Goal: Task Accomplishment & Management: Manage account settings

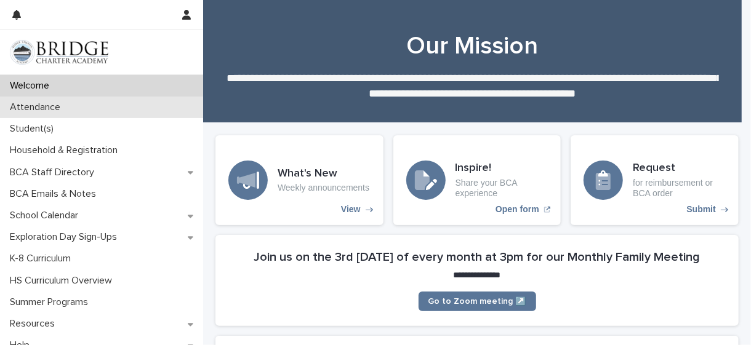
click at [61, 112] on p "Attendance" at bounding box center [37, 108] width 65 height 12
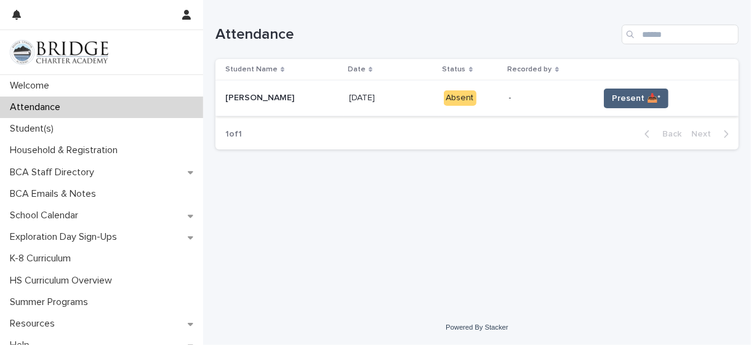
click at [622, 102] on span "Present 📥*" at bounding box center [636, 98] width 49 height 12
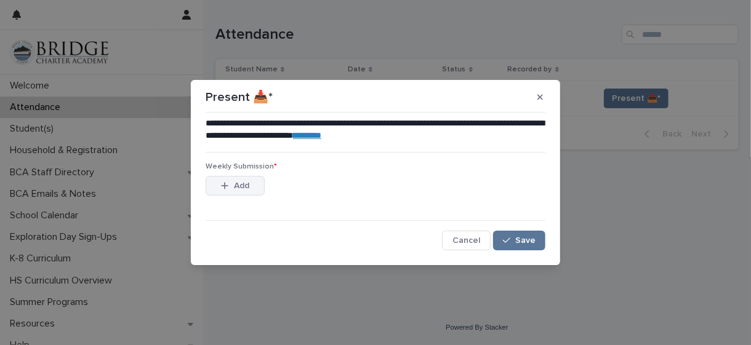
click at [243, 189] on span "Add" at bounding box center [241, 185] width 15 height 9
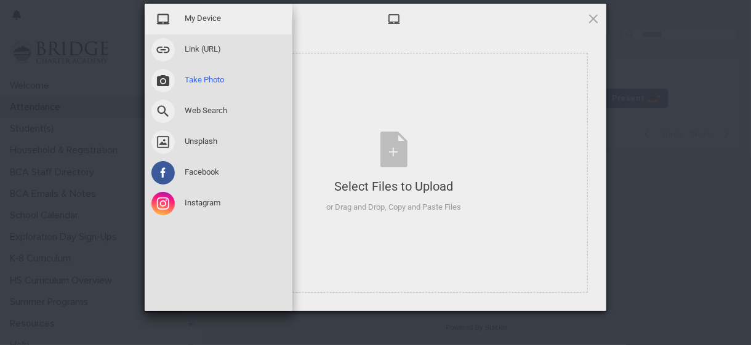
click at [169, 82] on span at bounding box center [162, 80] width 23 height 23
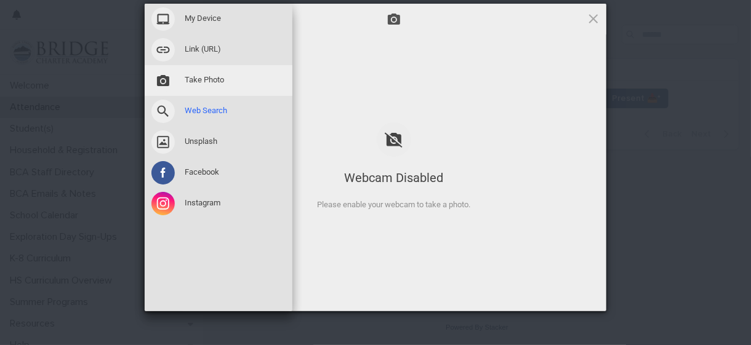
click at [164, 113] on span at bounding box center [162, 111] width 23 height 23
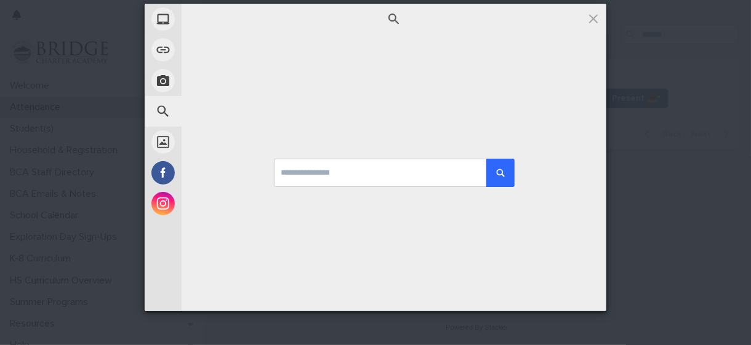
click at [205, 26] on div at bounding box center [393, 19] width 425 height 31
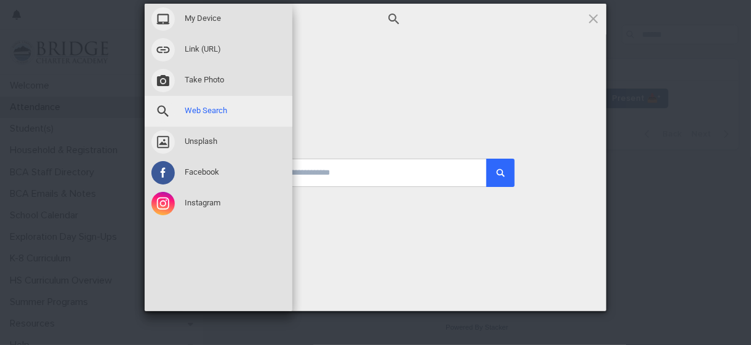
click at [169, 116] on span at bounding box center [162, 111] width 23 height 23
click at [201, 22] on span "My Device" at bounding box center [203, 18] width 36 height 11
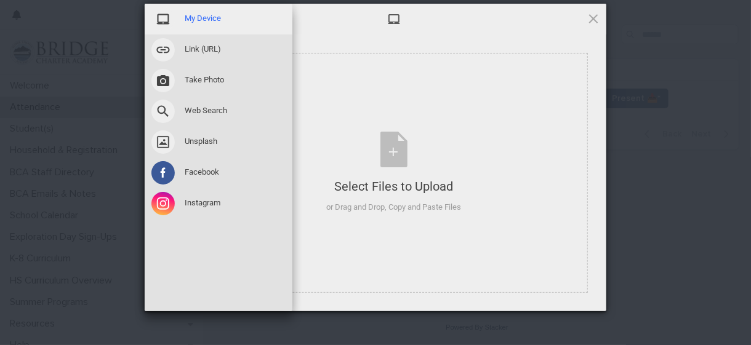
click at [201, 19] on span "My Device" at bounding box center [203, 18] width 36 height 11
click at [197, 25] on div "My Device" at bounding box center [219, 19] width 148 height 31
click at [162, 19] on span at bounding box center [162, 18] width 23 height 23
click at [208, 55] on div "Link (URL)" at bounding box center [219, 49] width 148 height 31
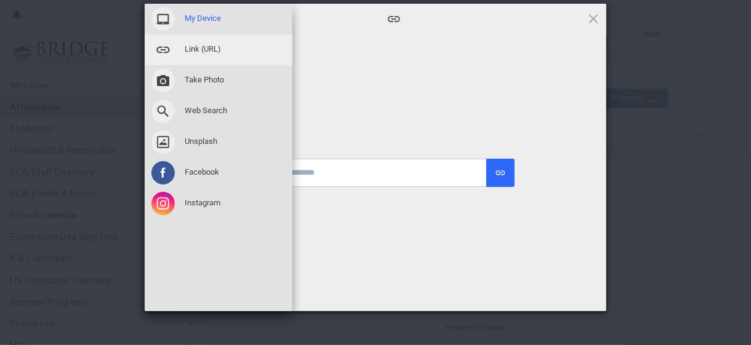
click at [164, 22] on span at bounding box center [162, 18] width 23 height 23
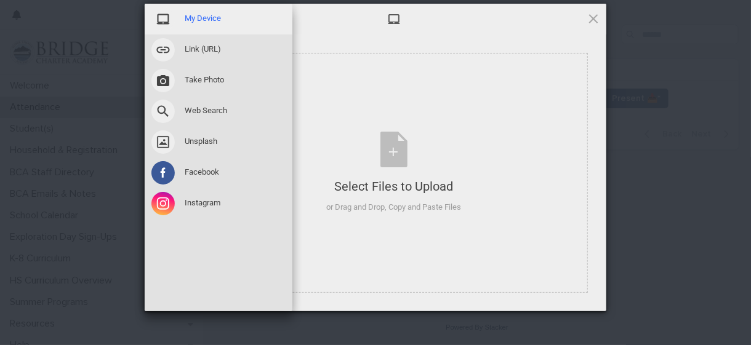
click at [206, 24] on div "My Device" at bounding box center [219, 19] width 148 height 31
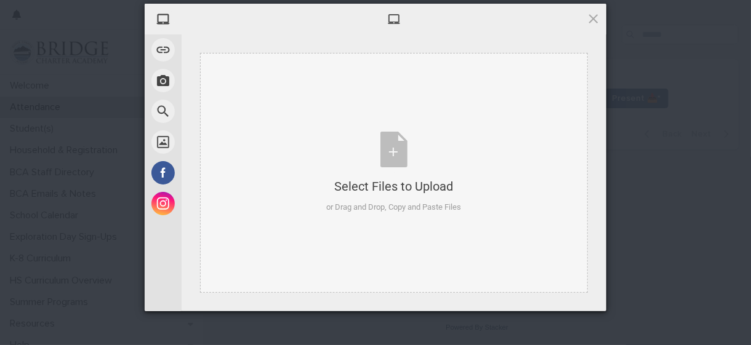
click at [419, 197] on div "Select Files to Upload or Drag and Drop, Copy and Paste Files" at bounding box center [394, 173] width 135 height 82
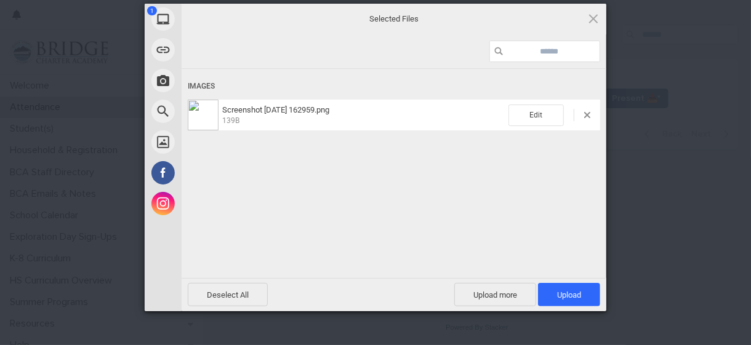
click at [234, 114] on span "139B" at bounding box center [363, 119] width 282 height 11
click at [205, 112] on img at bounding box center [203, 115] width 31 height 31
click at [538, 116] on span "Edit" at bounding box center [535, 116] width 55 height 22
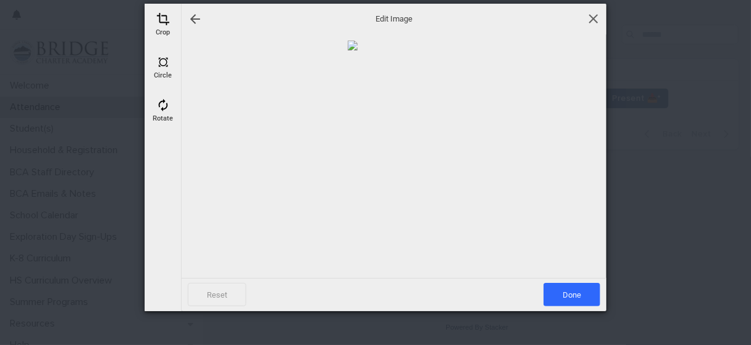
click at [590, 18] on span at bounding box center [593, 19] width 14 height 14
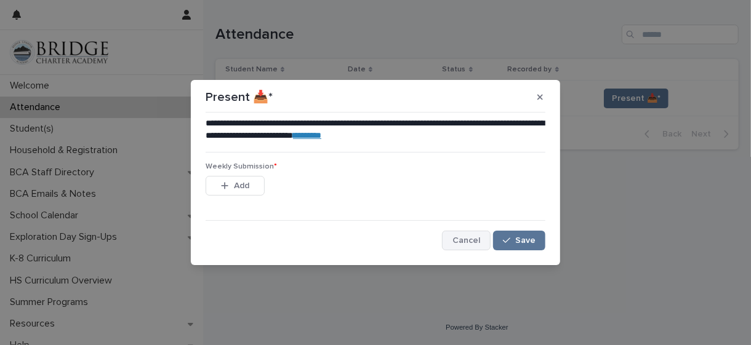
click at [469, 243] on span "Cancel" at bounding box center [466, 240] width 28 height 9
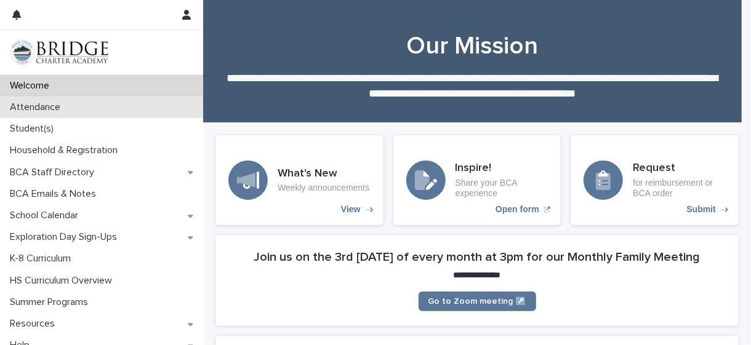
click at [47, 111] on p "Attendance" at bounding box center [37, 108] width 65 height 12
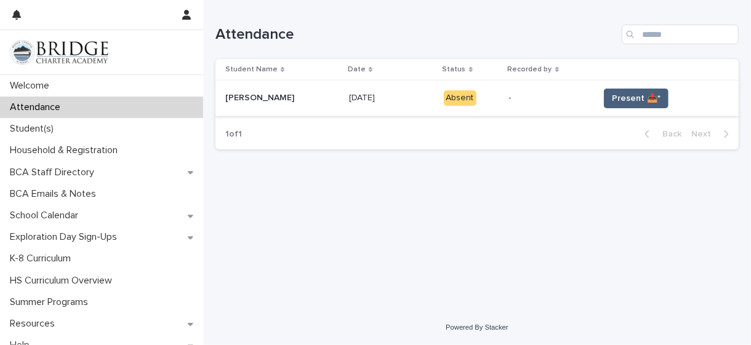
click at [620, 100] on span "Present 📥*" at bounding box center [636, 98] width 49 height 12
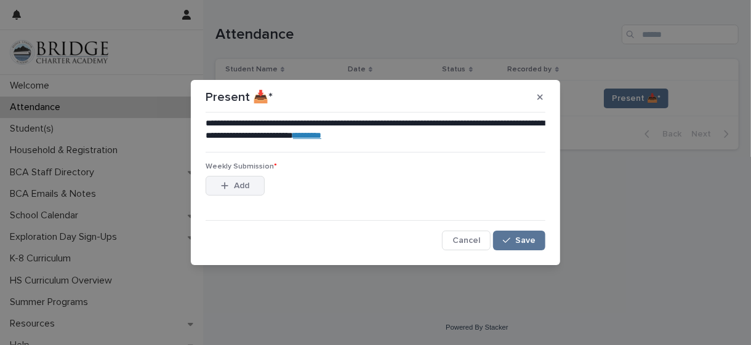
click at [237, 188] on span "Add" at bounding box center [241, 185] width 15 height 9
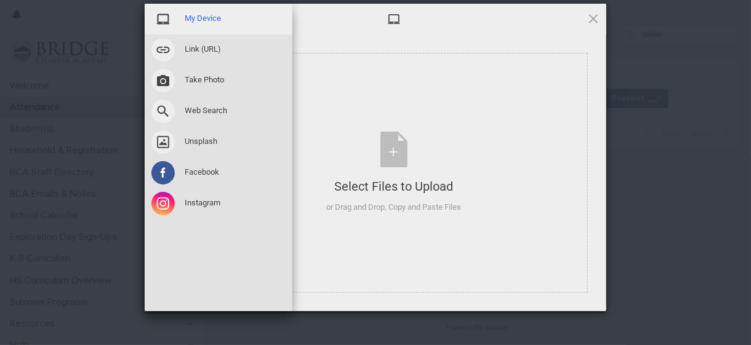
click at [160, 25] on span at bounding box center [162, 18] width 23 height 23
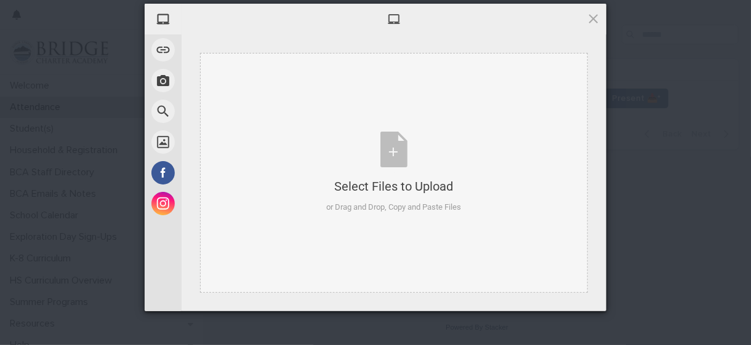
click at [405, 202] on div "or Drag and Drop, Copy and Paste Files" at bounding box center [394, 207] width 135 height 12
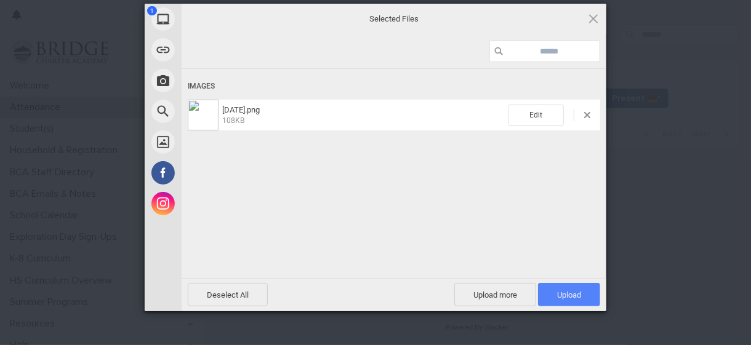
click at [570, 292] on span "Upload 1" at bounding box center [569, 294] width 24 height 9
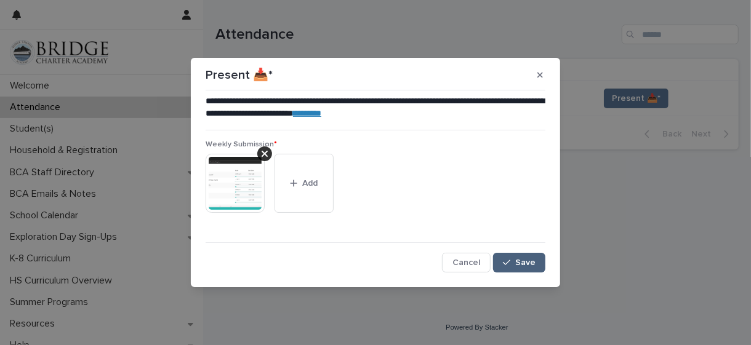
click at [528, 263] on span "Save" at bounding box center [525, 262] width 20 height 9
click at [544, 81] on button "button" at bounding box center [540, 75] width 20 height 20
